Goal: Transaction & Acquisition: Book appointment/travel/reservation

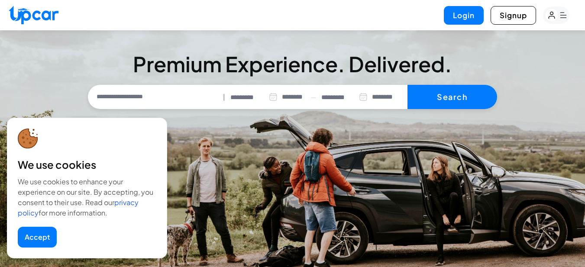
select select "********"
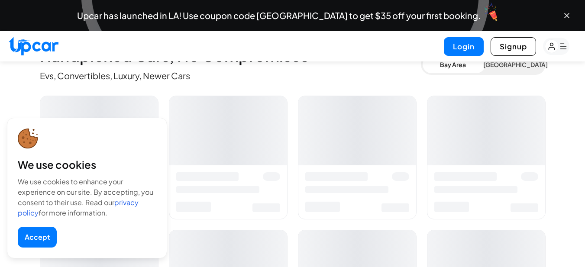
click at [44, 240] on button "Accept" at bounding box center [37, 237] width 39 height 21
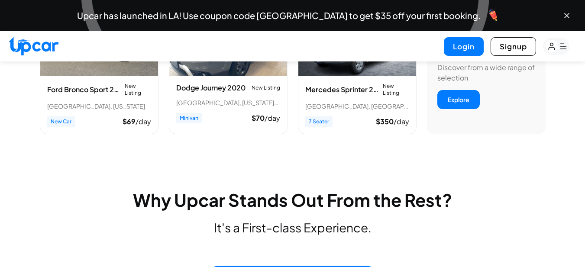
scroll to position [0, 0]
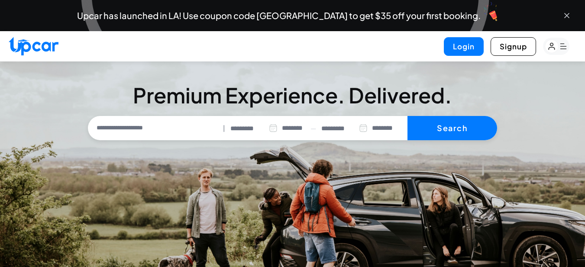
click at [567, 15] on icon "Close banner" at bounding box center [566, 15] width 4 height 4
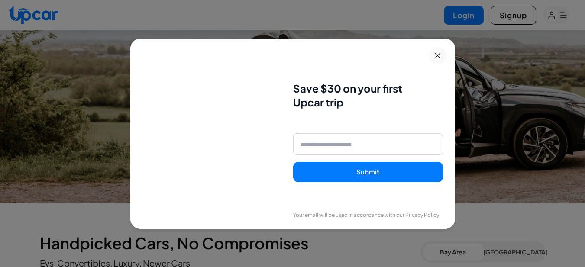
scroll to position [433, 0]
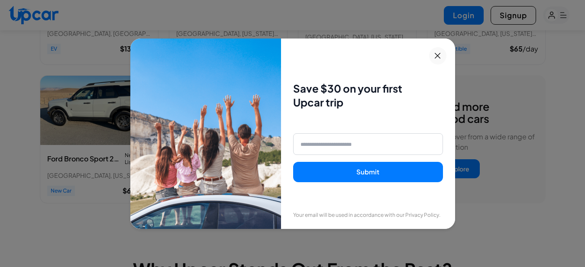
click at [441, 53] on icon at bounding box center [437, 56] width 11 height 10
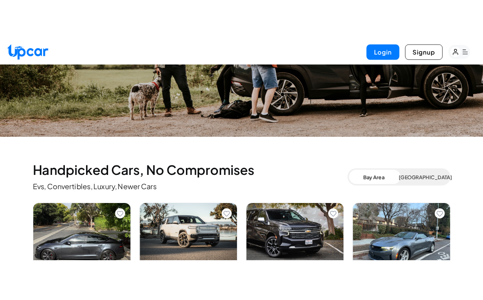
scroll to position [0, 0]
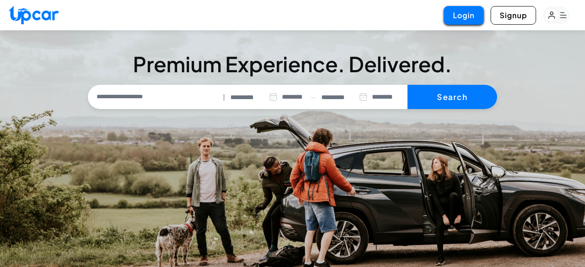
click at [467, 20] on button "Login" at bounding box center [463, 15] width 40 height 19
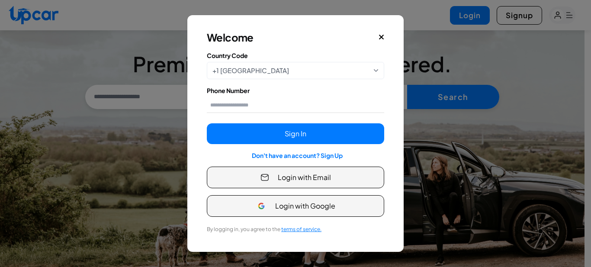
click at [268, 179] on img "button" at bounding box center [264, 177] width 9 height 9
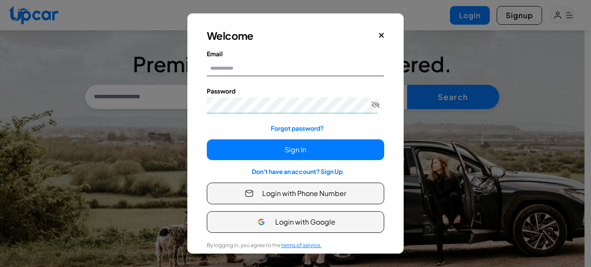
click at [263, 66] on input "Email" at bounding box center [295, 68] width 177 height 16
type input "**********"
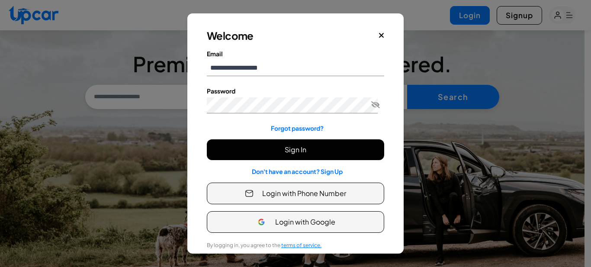
click at [239, 150] on button "Sign In" at bounding box center [295, 149] width 177 height 21
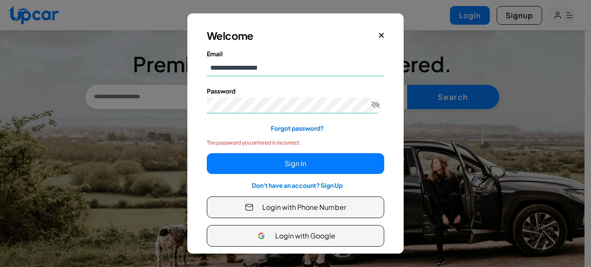
click at [204, 126] on div "**********" at bounding box center [296, 148] width 212 height 264
click at [371, 107] on icon "Toggle password visibility" at bounding box center [375, 104] width 9 height 7
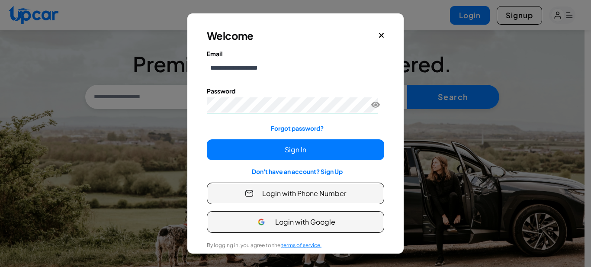
drag, startPoint x: 214, startPoint y: 122, endPoint x: 190, endPoint y: 162, distance: 47.1
click at [214, 122] on div "Password Forgot password?" at bounding box center [295, 110] width 177 height 46
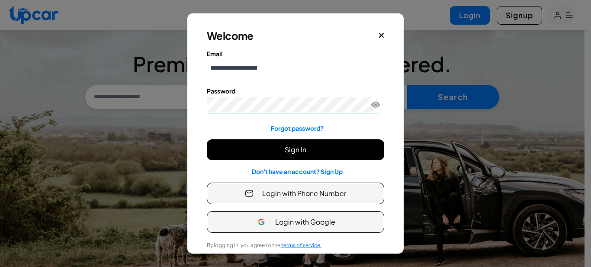
click at [220, 148] on button "Sign In" at bounding box center [295, 149] width 177 height 21
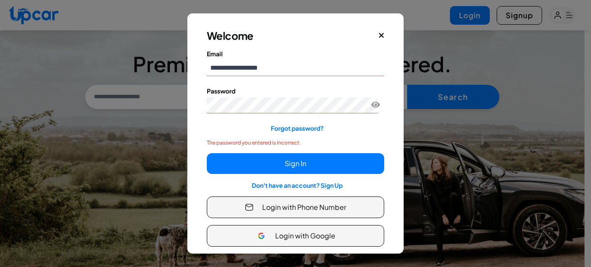
click at [378, 35] on div "**********" at bounding box center [296, 148] width 212 height 264
click at [379, 34] on icon "Close" at bounding box center [382, 36] width 6 height 8
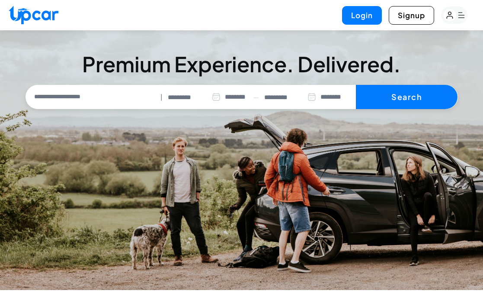
click at [195, 101] on input "*********" at bounding box center [194, 98] width 53 height 10
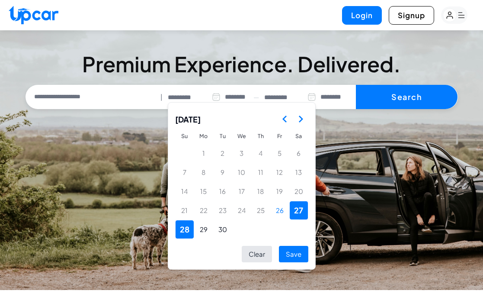
click at [301, 119] on icon "Go to the Next Month" at bounding box center [301, 119] width 10 height 10
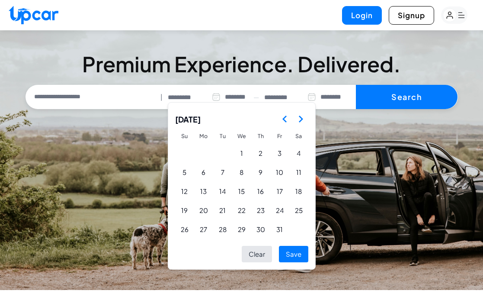
click at [277, 170] on button "10" at bounding box center [280, 172] width 18 height 18
click at [278, 192] on button "17" at bounding box center [280, 191] width 18 height 18
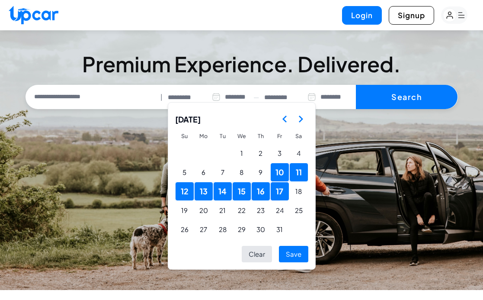
click at [293, 252] on button "Save" at bounding box center [293, 254] width 29 height 17
type input "**********"
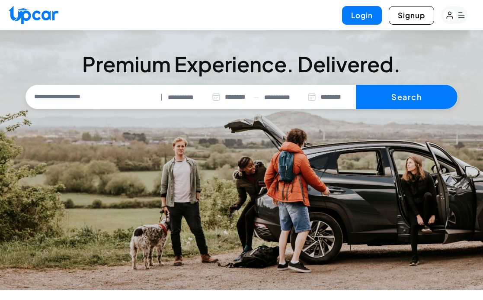
click at [396, 101] on button "Search" at bounding box center [407, 97] width 102 height 24
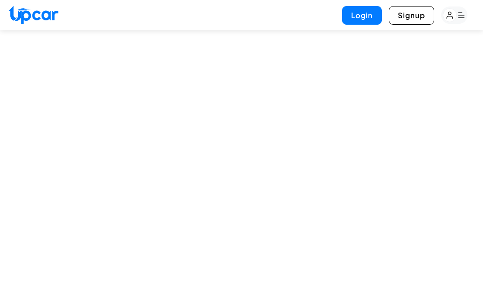
select select "********"
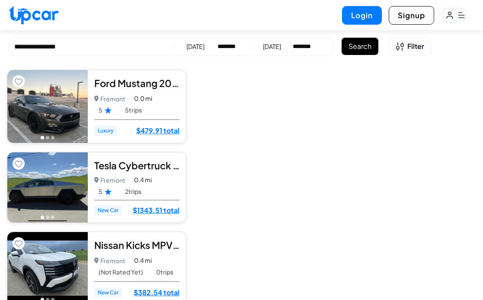
click at [391, 123] on div at bounding box center [338, 150] width 290 height 300
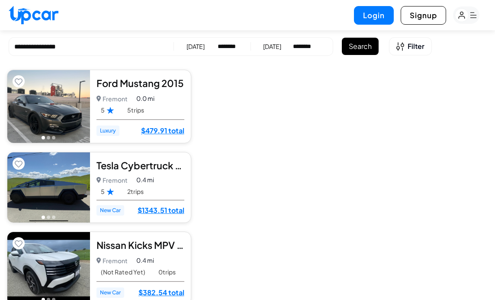
click at [289, 45] on div at bounding box center [346, 150] width 297 height 300
click at [414, 45] on div at bounding box center [346, 150] width 297 height 300
click at [398, 48] on div at bounding box center [346, 150] width 297 height 300
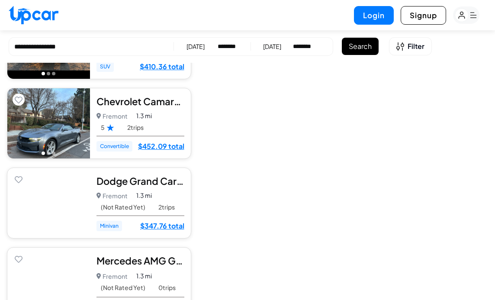
scroll to position [433, 0]
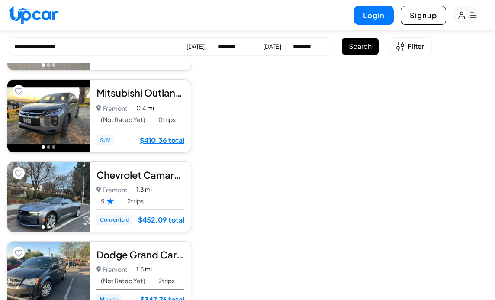
click at [278, 45] on div at bounding box center [346, 150] width 297 height 300
click at [412, 50] on div at bounding box center [346, 150] width 297 height 300
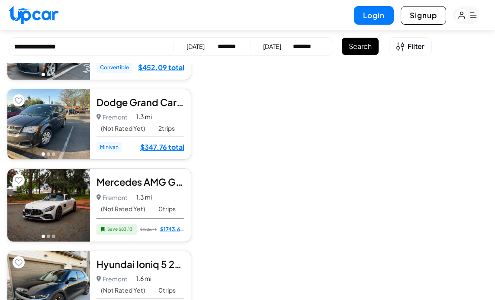
scroll to position [577, 0]
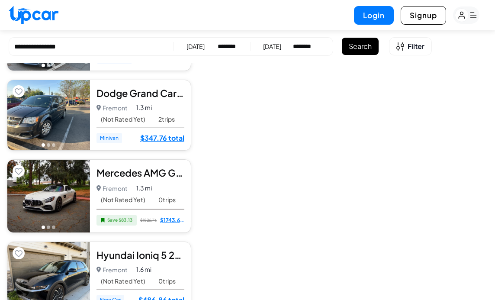
click at [410, 45] on div at bounding box center [346, 150] width 297 height 300
click at [19, 16] on img at bounding box center [34, 15] width 50 height 19
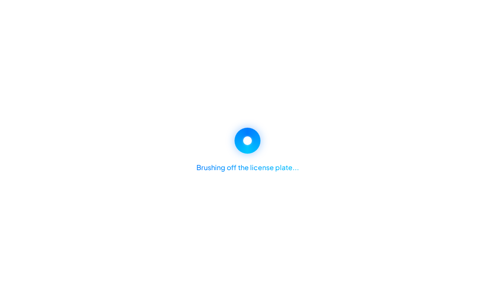
select select "********"
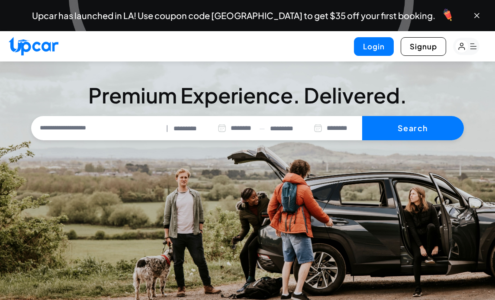
click at [287, 129] on input "*********" at bounding box center [296, 129] width 52 height 10
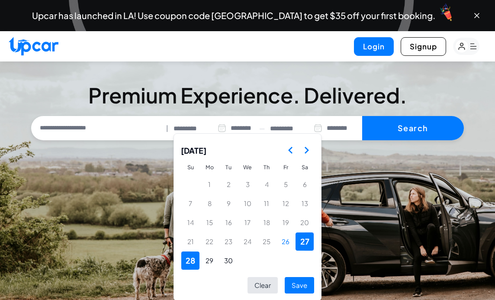
click at [307, 150] on polygon "Go to the Next Month" at bounding box center [307, 150] width 4 height 7
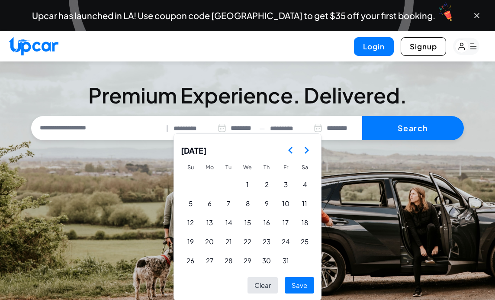
click at [283, 228] on button "17" at bounding box center [285, 222] width 18 height 18
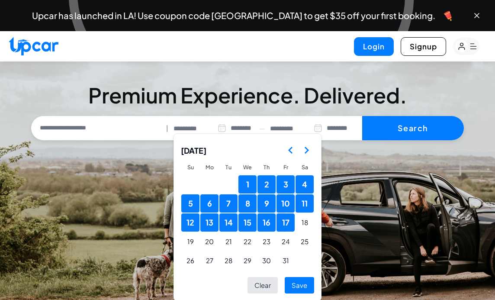
click at [290, 150] on icon "Go to the Previous Month" at bounding box center [291, 150] width 10 height 10
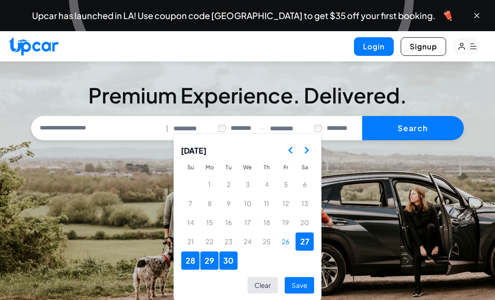
click at [306, 150] on icon "Go to the Next Month" at bounding box center [306, 150] width 10 height 10
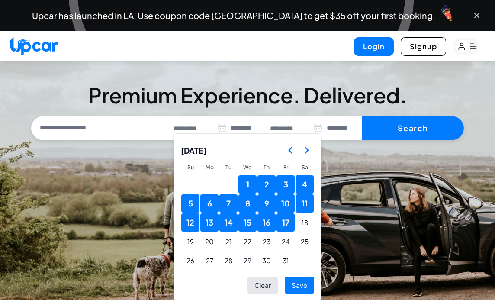
click at [298, 267] on button "Save" at bounding box center [299, 285] width 29 height 17
type input "**********"
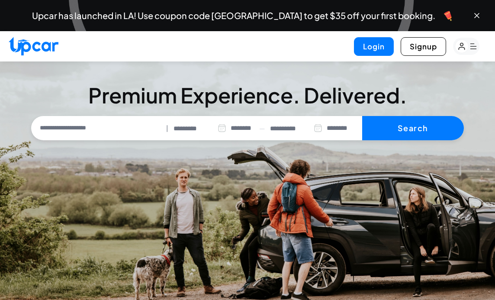
click at [413, 135] on button "Search" at bounding box center [413, 128] width 102 height 24
select select "********"
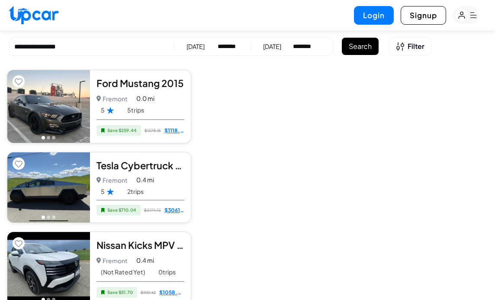
click at [415, 45] on div at bounding box center [346, 150] width 297 height 300
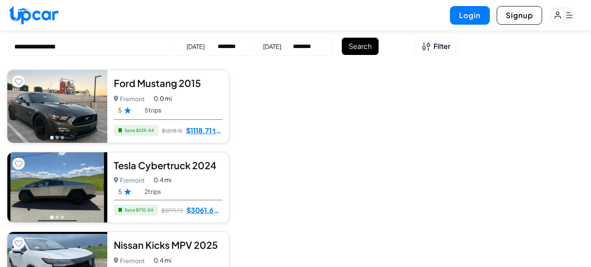
click at [433, 46] on div at bounding box center [413, 133] width 355 height 267
click at [437, 45] on div at bounding box center [413, 133] width 355 height 267
click at [422, 44] on div at bounding box center [413, 133] width 355 height 267
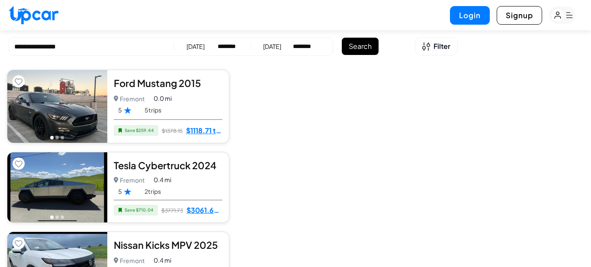
click at [446, 43] on div at bounding box center [413, 133] width 355 height 267
click at [500, 59] on div at bounding box center [413, 133] width 355 height 267
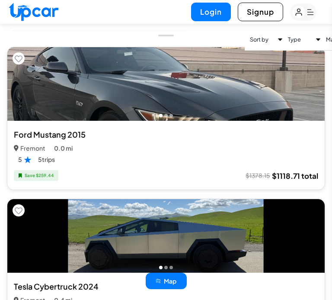
click at [174, 267] on span "Map" at bounding box center [170, 280] width 13 height 9
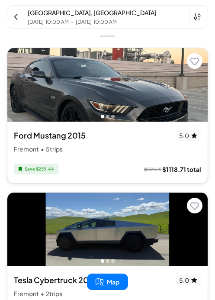
click at [196, 16] on icon at bounding box center [197, 17] width 7 height 8
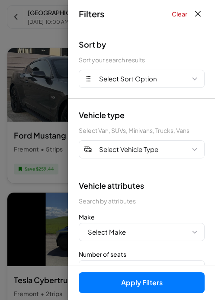
click at [125, 155] on button "Select Vehicle Type" at bounding box center [142, 149] width 126 height 18
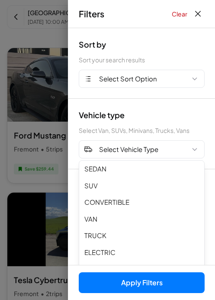
click at [195, 149] on icon "button" at bounding box center [194, 149] width 9 height 9
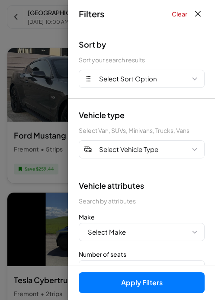
click at [172, 77] on button "Select Sort Option" at bounding box center [142, 79] width 126 height 18
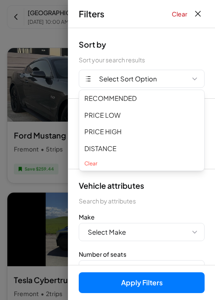
click at [172, 77] on button "Select Sort Option" at bounding box center [142, 79] width 126 height 18
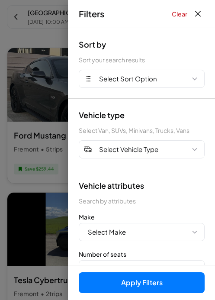
click at [172, 77] on button "Select Sort Option" at bounding box center [142, 79] width 126 height 18
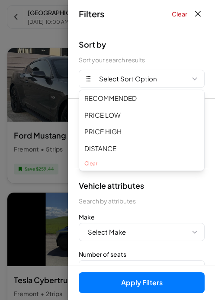
click at [172, 77] on button "Select Sort Option" at bounding box center [142, 79] width 126 height 18
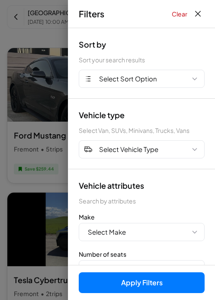
click at [178, 12] on button "Clear" at bounding box center [180, 14] width 16 height 9
click at [158, 83] on button "Select Sort Option" at bounding box center [142, 79] width 126 height 18
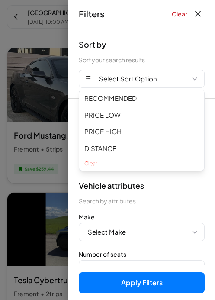
click at [172, 78] on button "Select Sort Option" at bounding box center [142, 79] width 126 height 18
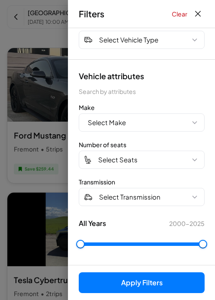
scroll to position [112, 0]
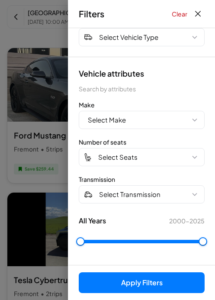
click at [136, 119] on button "Select Make" at bounding box center [142, 120] width 126 height 18
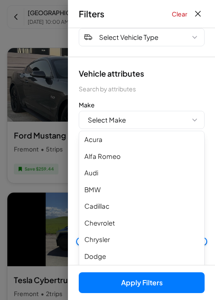
click at [136, 119] on button "Select Make" at bounding box center [142, 120] width 126 height 18
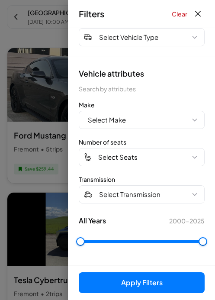
click at [135, 153] on span "Select Seats" at bounding box center [117, 157] width 39 height 10
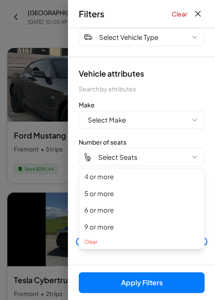
click at [137, 152] on span "Select Seats" at bounding box center [117, 157] width 39 height 10
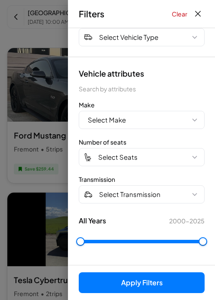
click at [133, 191] on span "Select Transmission" at bounding box center [129, 195] width 61 height 10
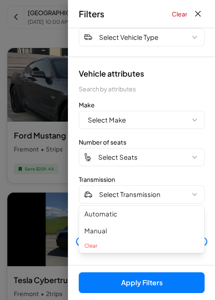
click at [133, 195] on span "Select Transmission" at bounding box center [129, 195] width 61 height 10
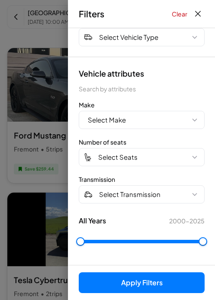
click at [199, 14] on icon "Close filters" at bounding box center [198, 14] width 11 height 10
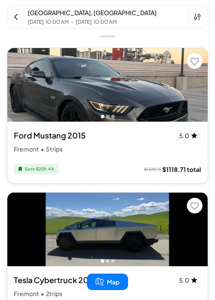
click at [105, 267] on button "Map" at bounding box center [107, 281] width 41 height 16
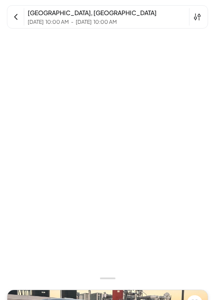
click at [16, 19] on icon "Go back" at bounding box center [16, 17] width 9 height 9
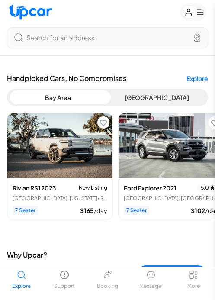
click at [178, 35] on div "Search for an address" at bounding box center [108, 38] width 164 height 10
select select "********"
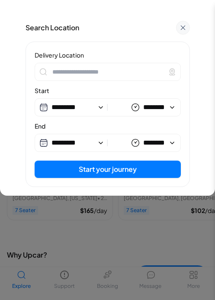
click at [85, 106] on input "*********" at bounding box center [72, 107] width 42 height 10
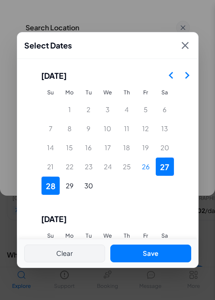
click at [187, 75] on icon "Go to the Next Month" at bounding box center [187, 75] width 10 height 10
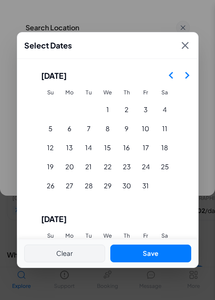
click at [128, 124] on button "9" at bounding box center [127, 128] width 18 height 18
type input "*********"
click at [127, 147] on button "16" at bounding box center [127, 147] width 18 height 18
type input "**********"
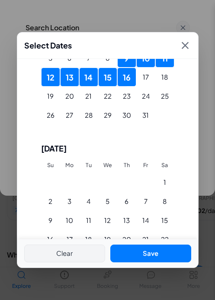
scroll to position [125, 0]
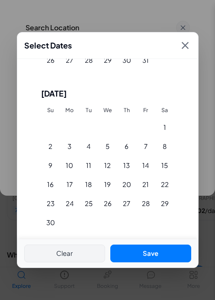
click at [124, 252] on button "Save" at bounding box center [150, 253] width 81 height 18
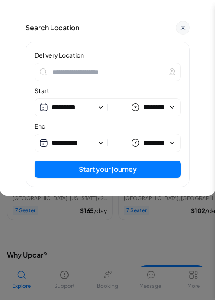
click at [138, 170] on button "Start your journey" at bounding box center [108, 169] width 146 height 17
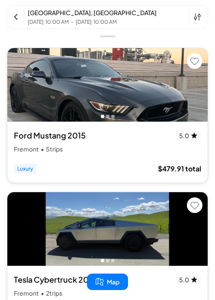
click at [196, 15] on icon at bounding box center [197, 17] width 7 height 8
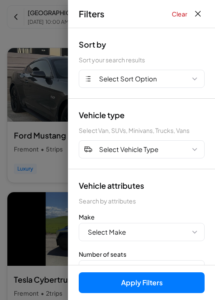
click at [126, 151] on span "Select Vehicle Type" at bounding box center [128, 150] width 59 height 10
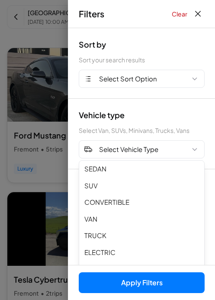
click at [124, 202] on button "CONVERTIBLE" at bounding box center [141, 202] width 125 height 17
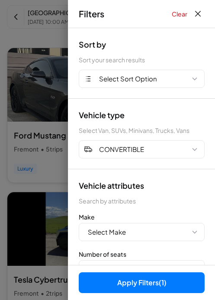
click at [114, 236] on span "Select Make" at bounding box center [107, 232] width 38 height 10
click at [100, 254] on button "Acura" at bounding box center [141, 251] width 125 height 17
click at [148, 267] on button "Apply Filters (2)" at bounding box center [142, 282] width 126 height 21
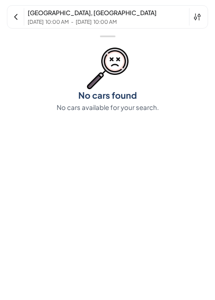
click at [16, 17] on icon "Go back" at bounding box center [16, 17] width 9 height 9
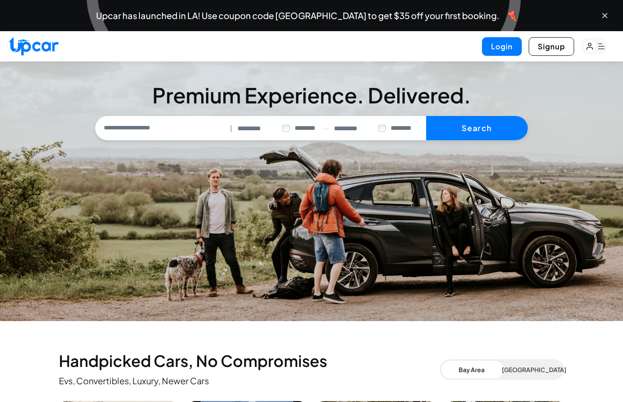
click at [355, 131] on input "*********" at bounding box center [360, 129] width 52 height 10
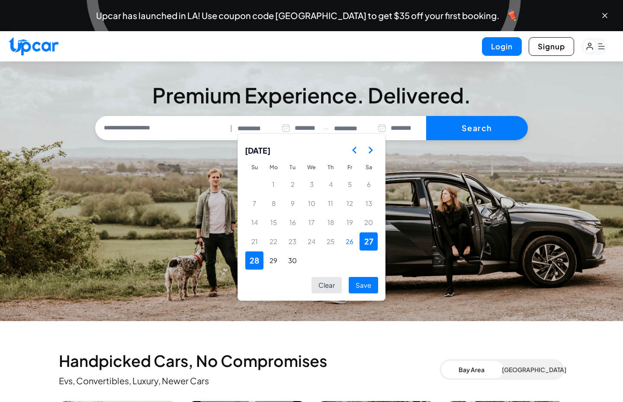
click at [446, 193] on section "**********" at bounding box center [311, 191] width 623 height 260
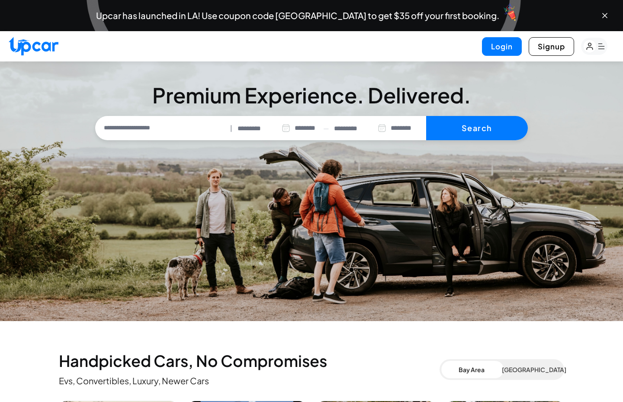
click at [501, 124] on button "Search" at bounding box center [477, 128] width 102 height 24
select select "********"
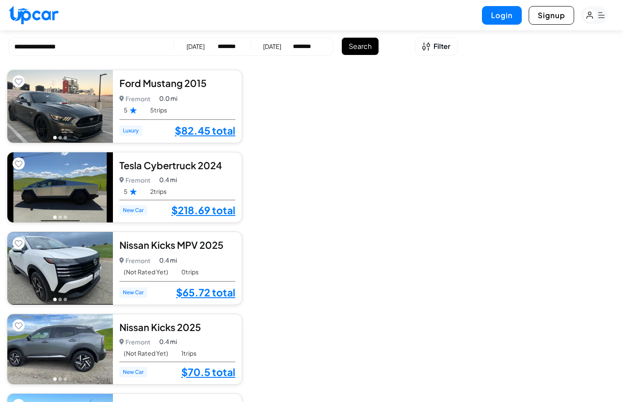
click at [101, 26] on div "Login Signup" at bounding box center [311, 15] width 623 height 30
click at [584, 100] on div at bounding box center [436, 201] width 374 height 402
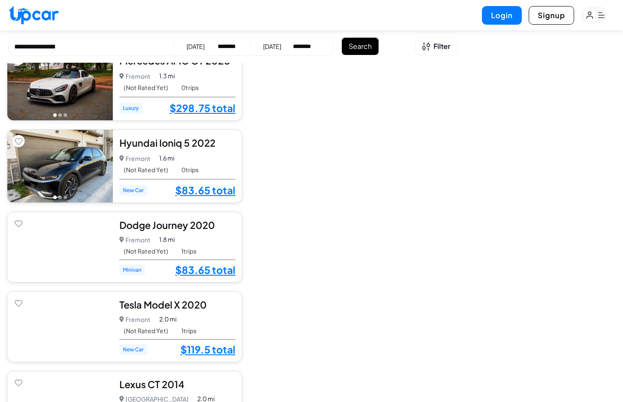
scroll to position [692, 0]
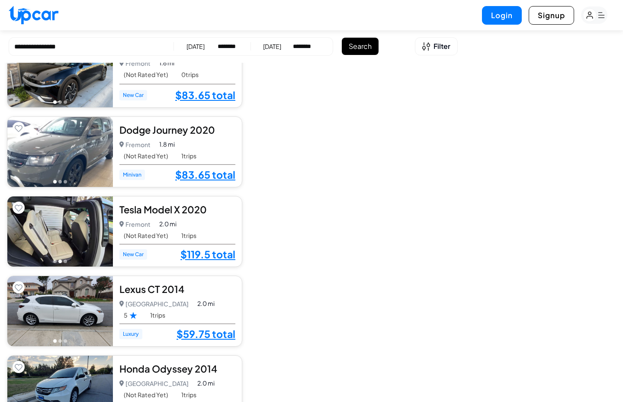
click at [442, 240] on div at bounding box center [436, 201] width 374 height 402
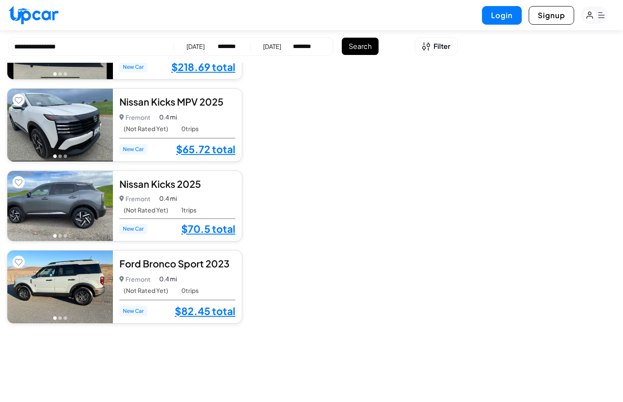
scroll to position [0, 0]
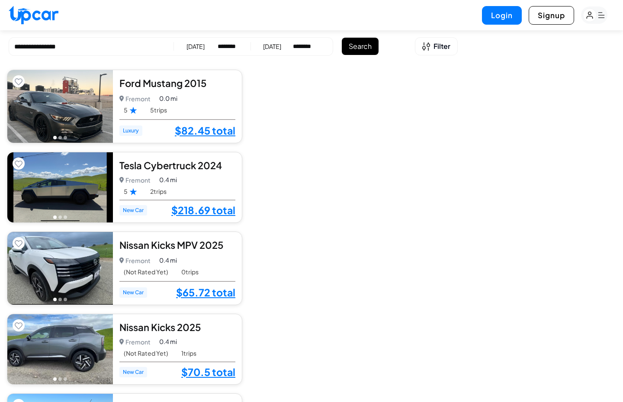
click at [150, 27] on div "Login Signup" at bounding box center [311, 15] width 623 height 30
